Goal: Complete application form

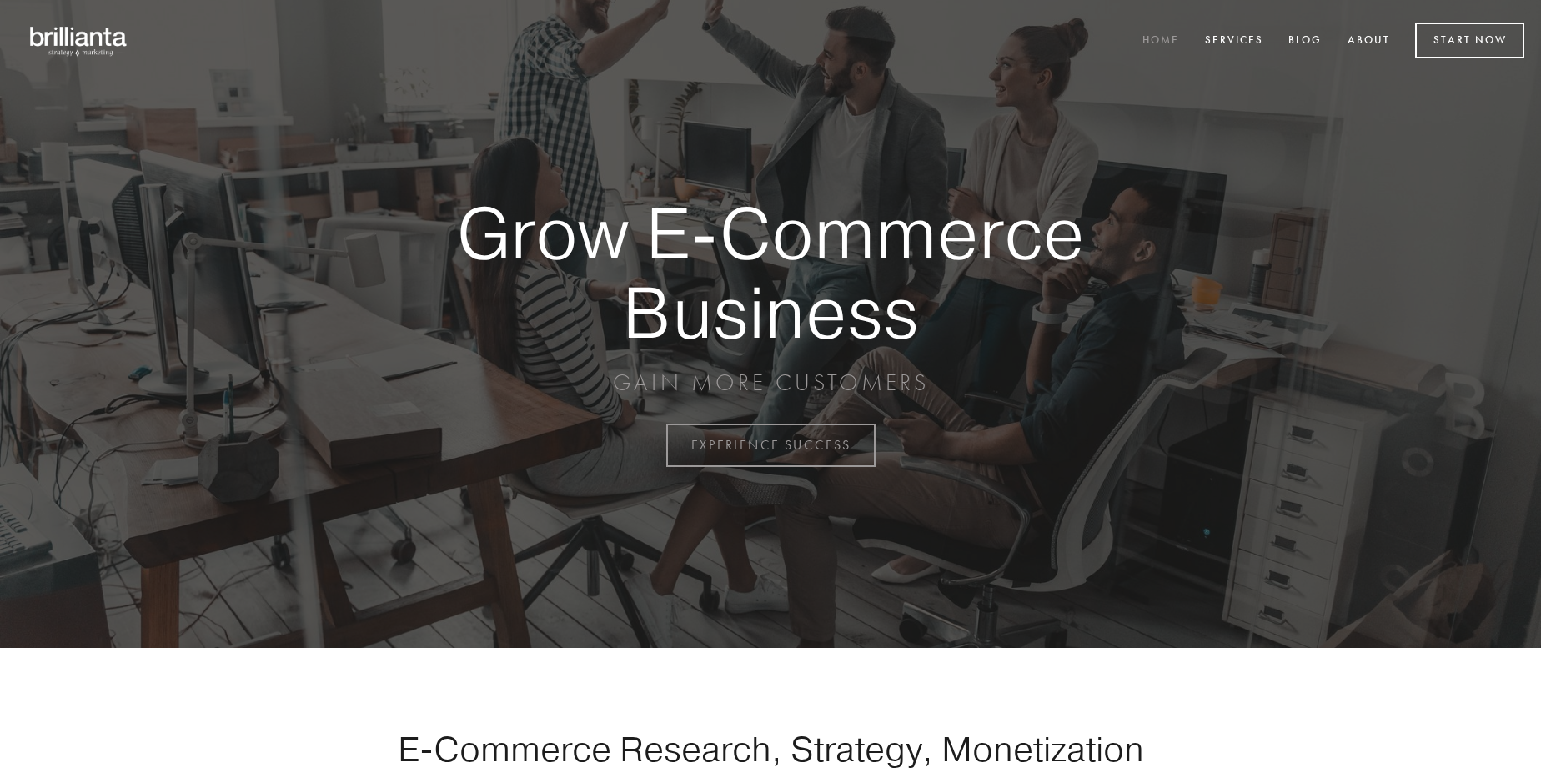
scroll to position [4370, 0]
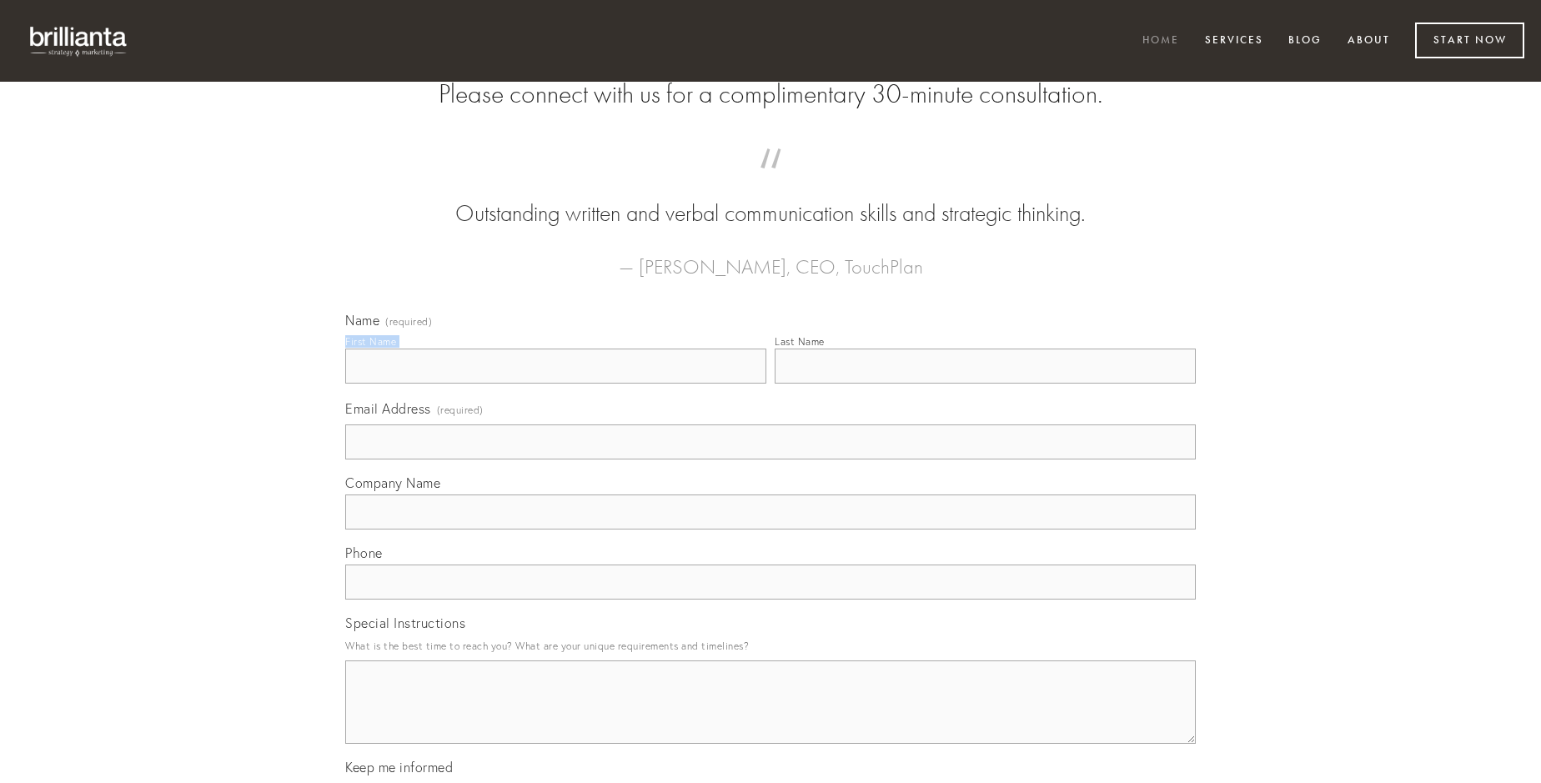
type input "Dr. [PERSON_NAME]"
click at [985, 384] on input "Last Name" at bounding box center [985, 365] width 421 height 35
type input "Dr. [PERSON_NAME]"
click at [770, 459] on input "Email Address (required)" at bounding box center [770, 441] width 850 height 35
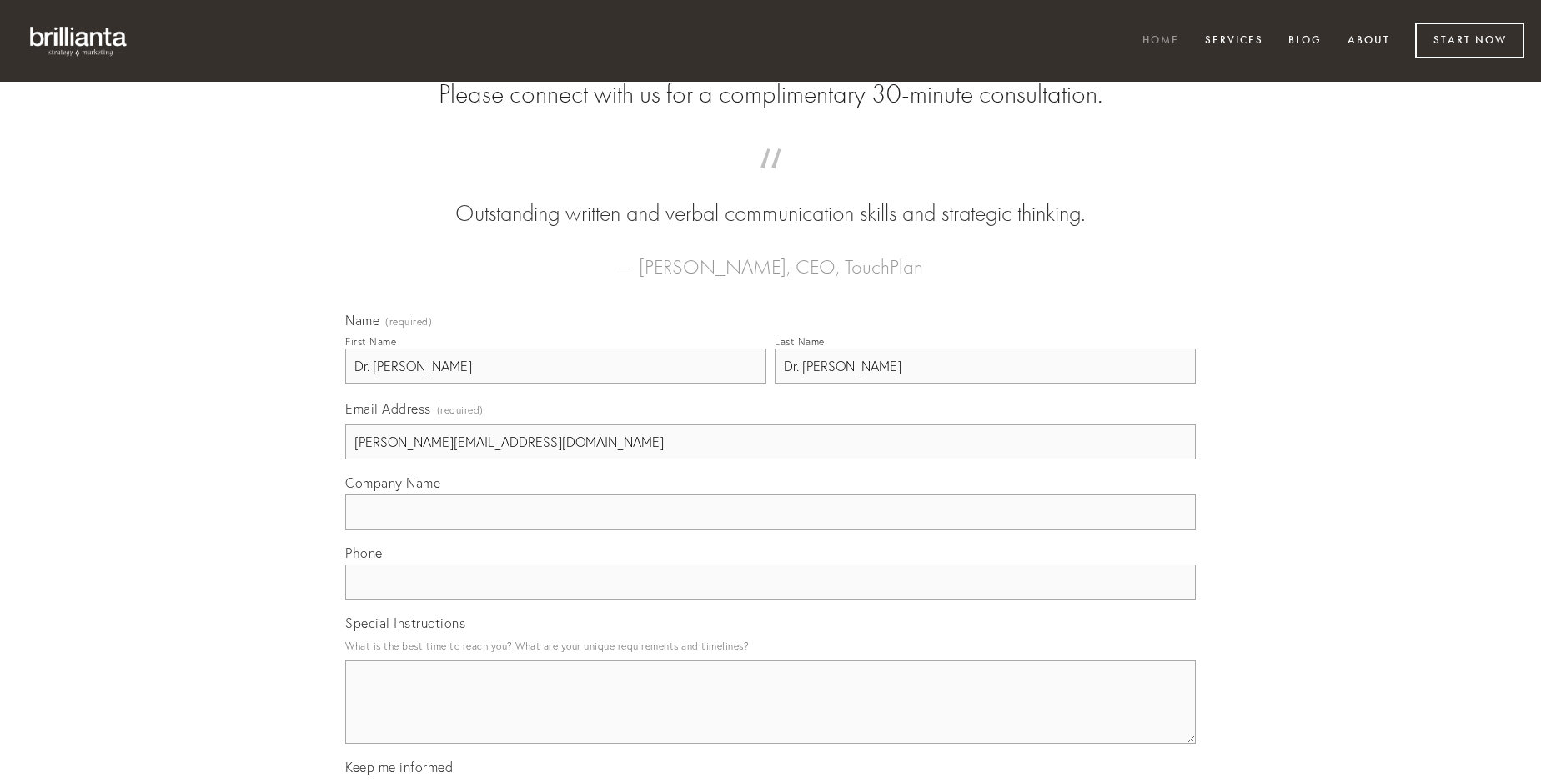
type input "[PERSON_NAME][EMAIL_ADDRESS][DOMAIN_NAME]"
click at [770, 529] on input "Company Name" at bounding box center [770, 511] width 850 height 35
type input "[PERSON_NAME]"
click at [770, 599] on input "text" at bounding box center [770, 581] width 850 height 35
